Goal: Transaction & Acquisition: Purchase product/service

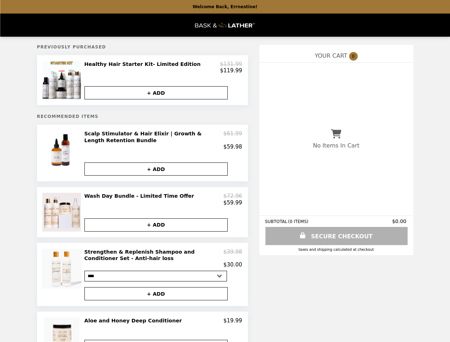
click at [63, 82] on img at bounding box center [62, 80] width 40 height 38
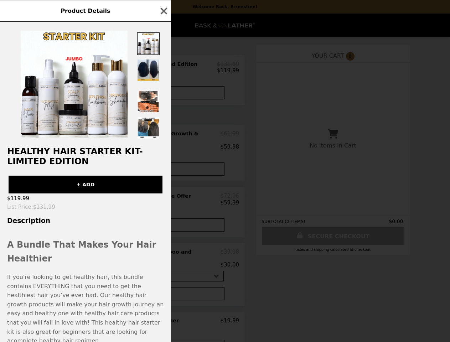
click at [163, 69] on div "Product Details Healthy Hair Starter Kit- Limited Edition + ADD $119.99 List Pr…" at bounding box center [225, 171] width 450 height 342
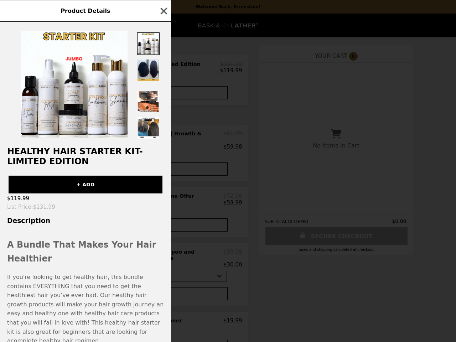
click at [156, 87] on img at bounding box center [148, 85] width 23 height 1
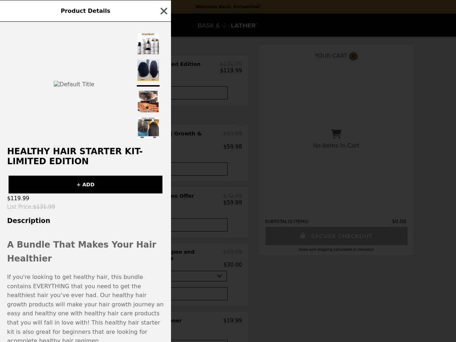
click at [63, 157] on div "Product Details Healthy Hair Starter Kit- Limited Edition + ADD $119.99 List Pr…" at bounding box center [228, 171] width 456 height 342
click at [163, 144] on div "Product Details Healthy Hair Starter Kit- Limited Edition + ADD $119.99 List Pr…" at bounding box center [228, 171] width 456 height 342
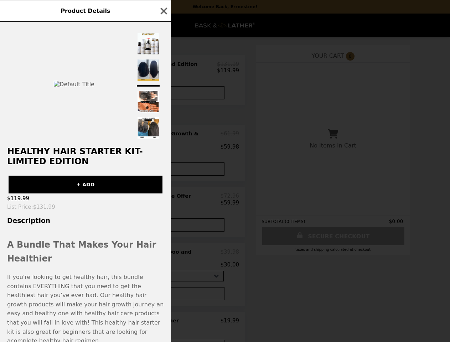
click at [156, 174] on button "+ ADD" at bounding box center [152, 168] width 143 height 13
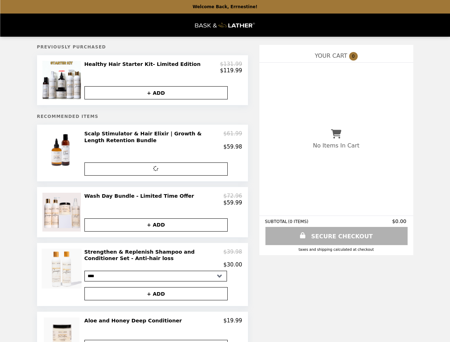
click at [63, 218] on img at bounding box center [62, 212] width 40 height 38
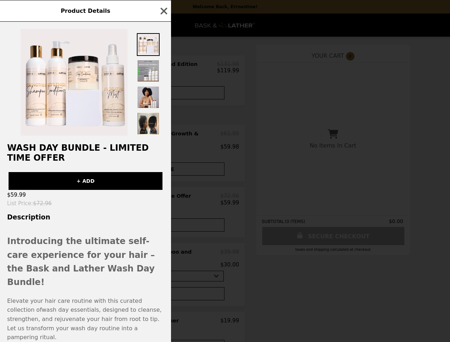
click at [163, 205] on div "Product Details Wash Day Bundle - Limited Time Offer + ADD $59.99 List Price : …" at bounding box center [225, 171] width 450 height 342
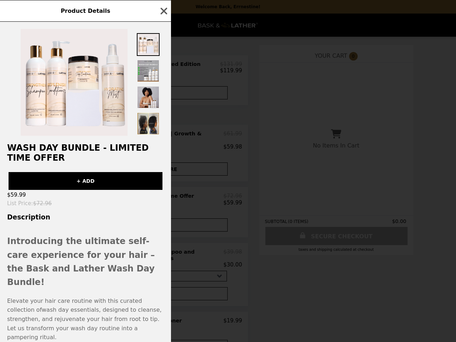
click at [156, 231] on div "Wash Day Bundle - Limited Time Offer + ADD $59.99 List Price : $72.96 Descripti…" at bounding box center [85, 182] width 171 height 320
click at [63, 282] on div "Product Details Wash Day Bundle - Limited Time Offer + ADD $59.99 List Price : …" at bounding box center [228, 171] width 456 height 342
